Goal: Browse casually

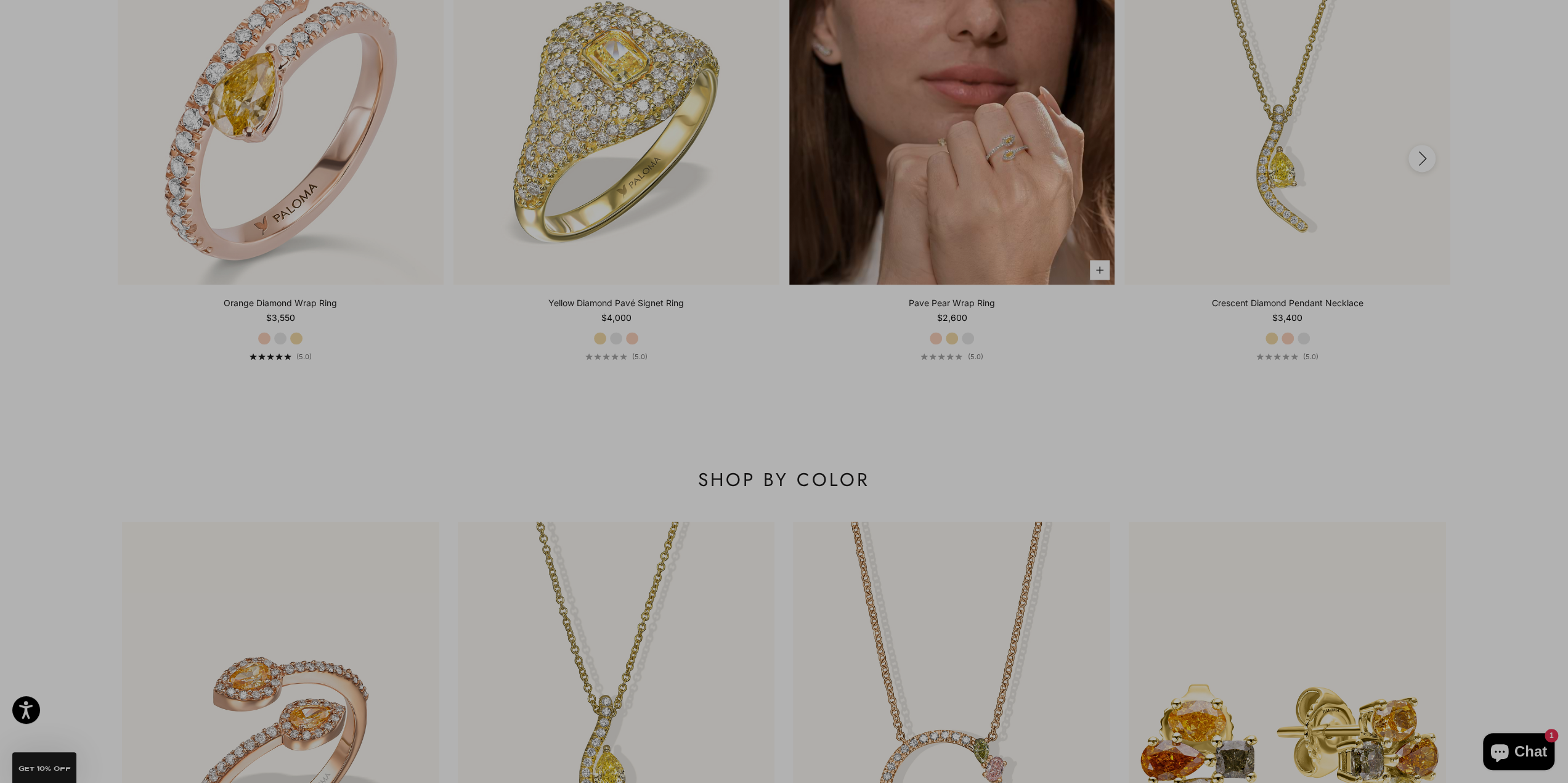
scroll to position [0, 169]
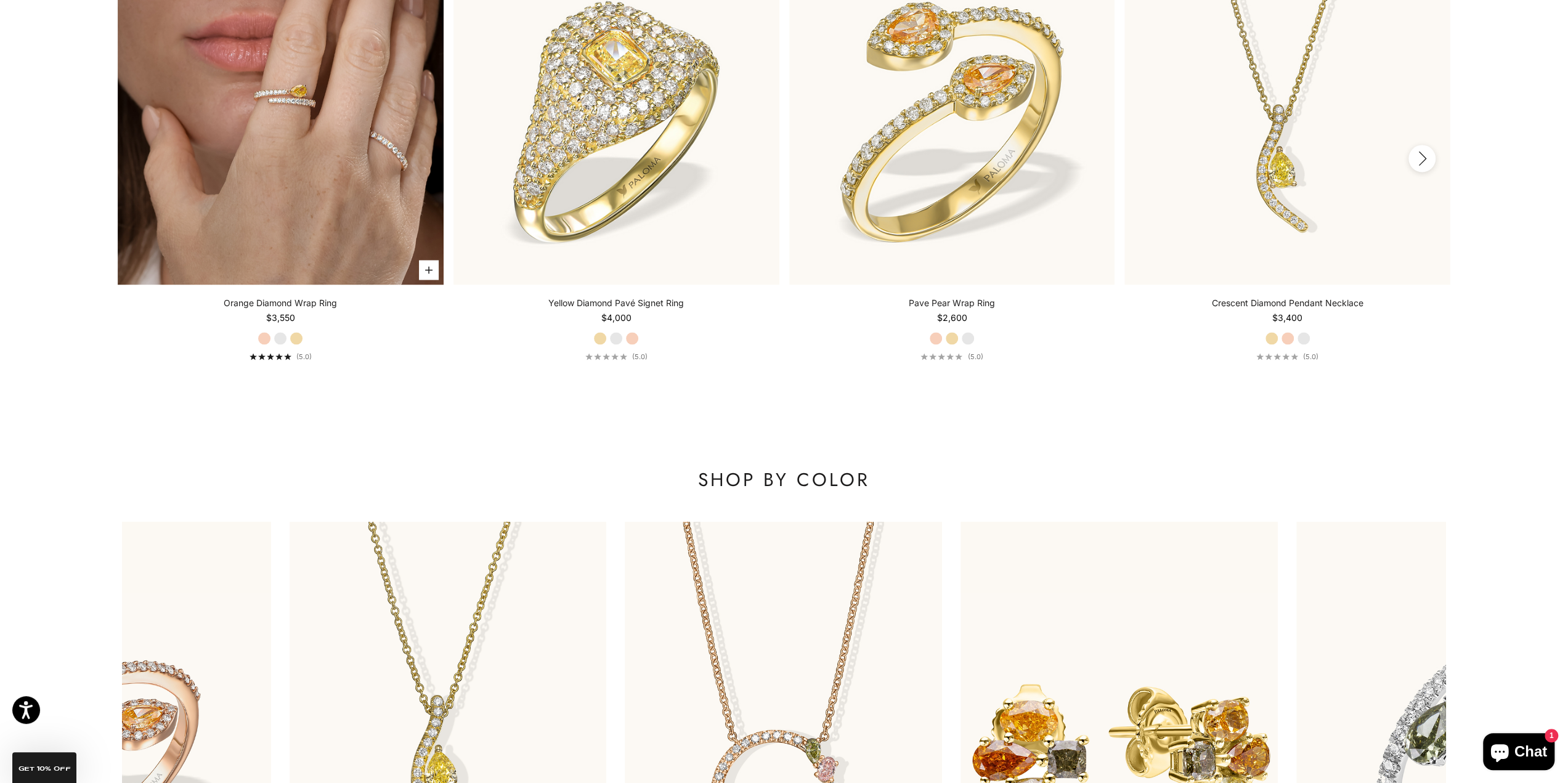
click at [216, 168] on img at bounding box center [281, 122] width 326 height 326
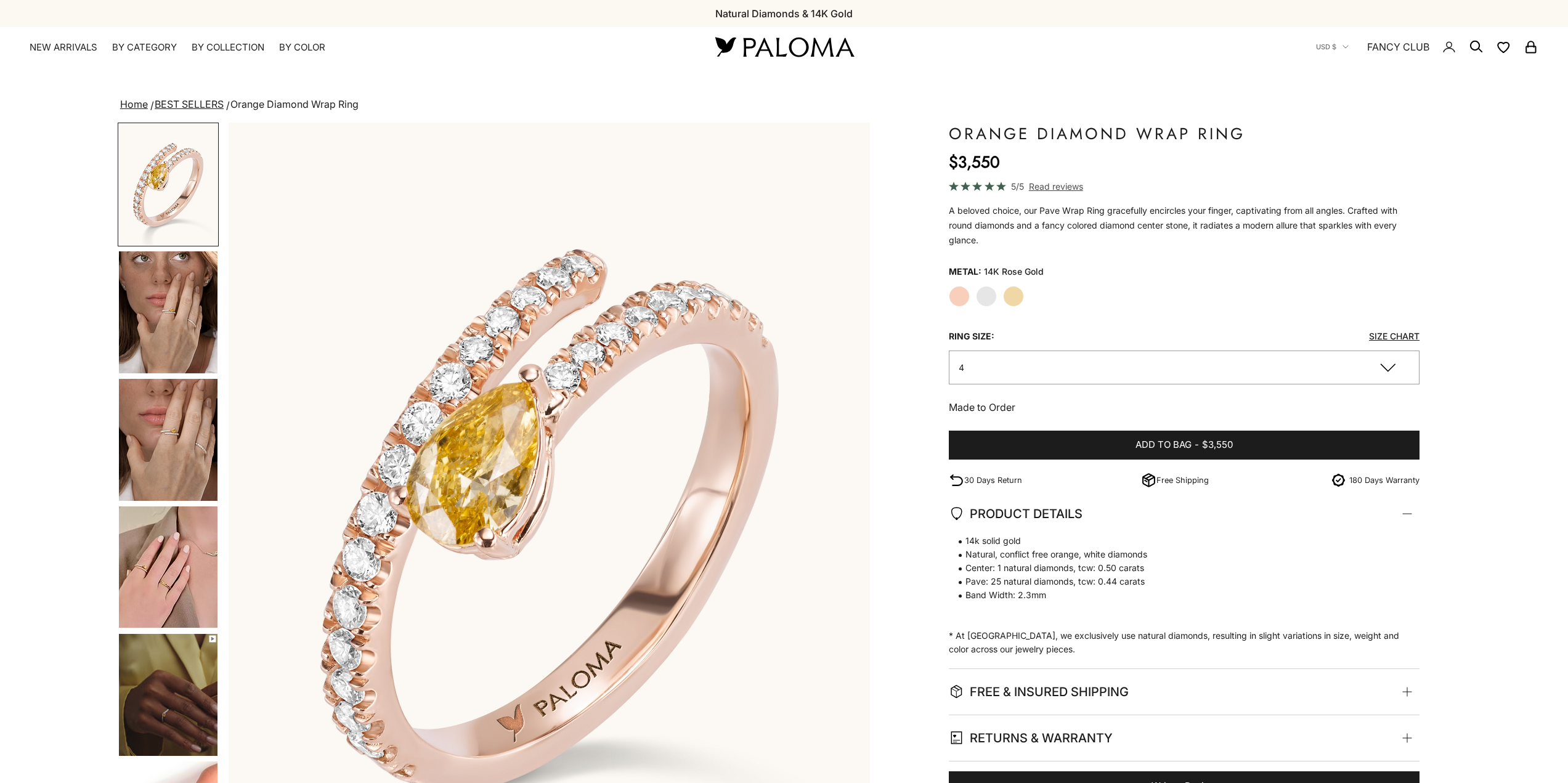
click at [779, 41] on img at bounding box center [784, 47] width 148 height 26
